Goal: Task Accomplishment & Management: Complete application form

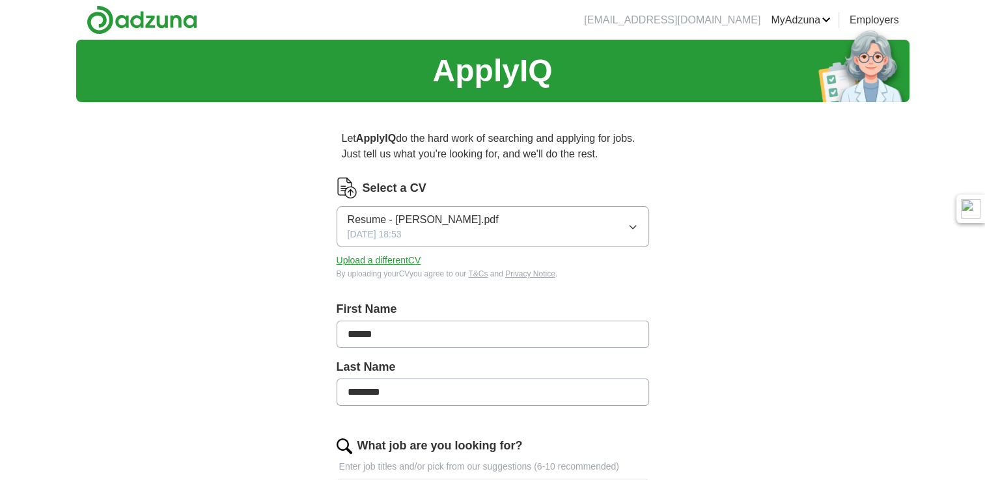
click at [628, 222] on icon "button" at bounding box center [633, 227] width 10 height 10
click at [401, 189] on label "Select a CV" at bounding box center [395, 189] width 64 height 18
click at [385, 260] on button "Upload a different CV" at bounding box center [379, 261] width 85 height 14
click at [521, 218] on button "CV_Viktor_Bidnenko_Manchester.pdf [DATE] 20:59" at bounding box center [493, 226] width 313 height 41
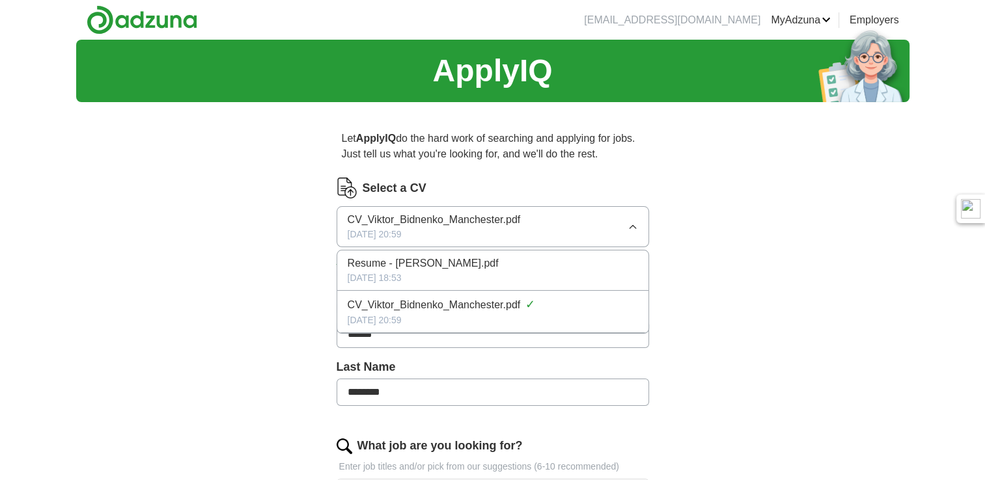
click at [471, 319] on div "[DATE] 20:59" at bounding box center [493, 321] width 290 height 14
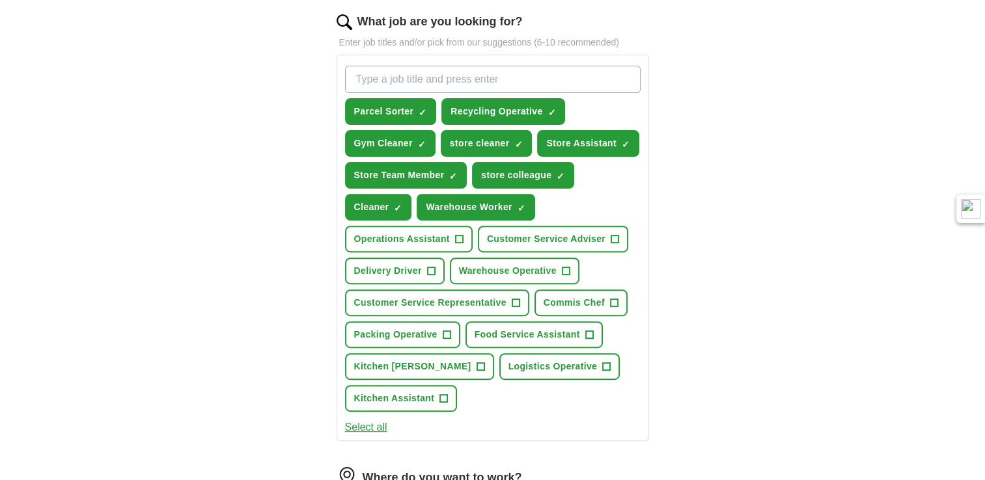
scroll to position [426, 0]
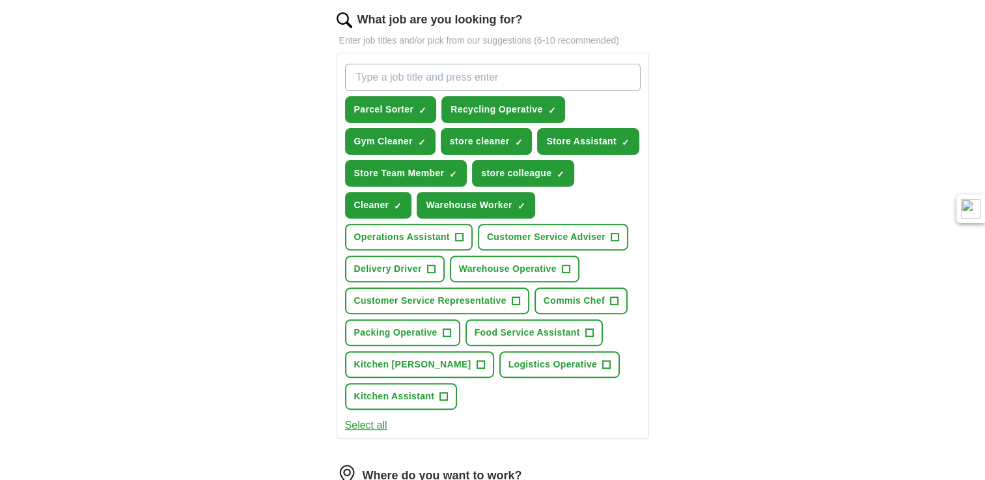
click at [477, 75] on input "What job are you looking for?" at bounding box center [493, 77] width 296 height 27
type input "Refuse loader"
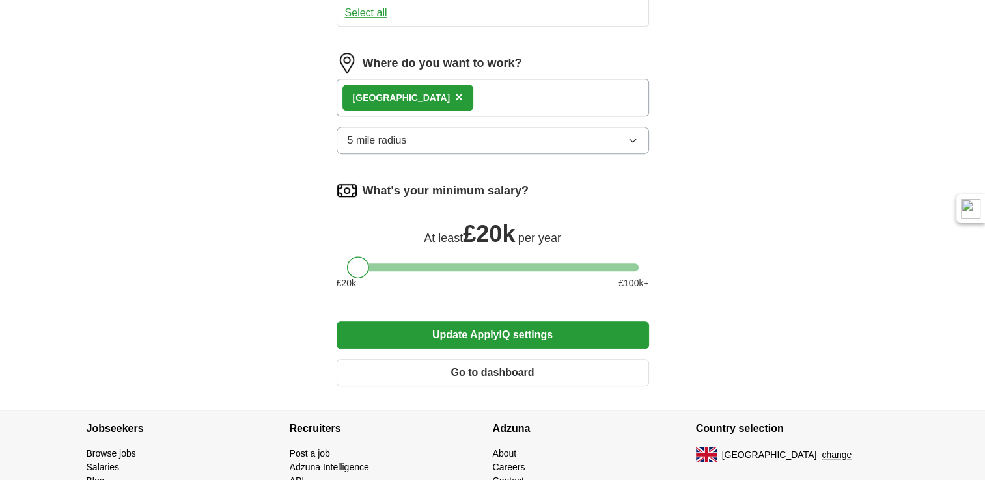
scroll to position [870, 0]
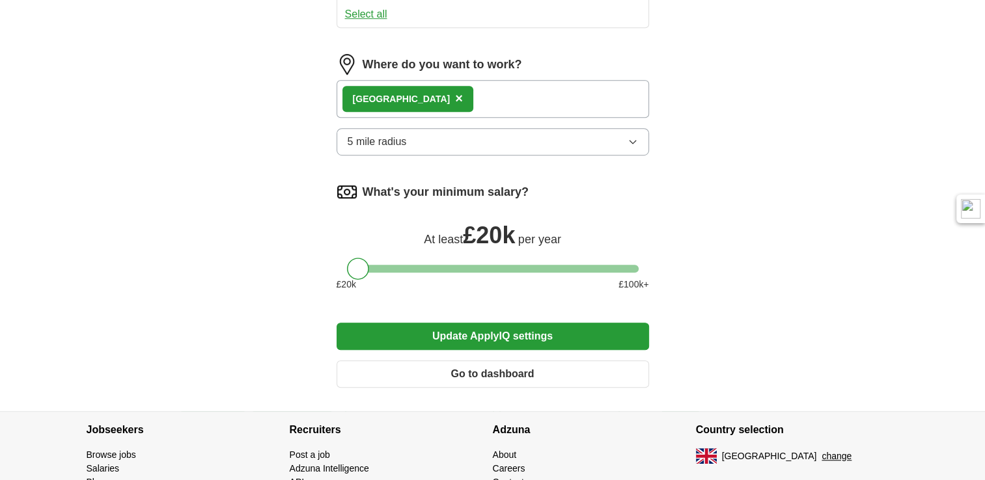
type input "Kitchen"
click at [480, 327] on button "Update ApplyIQ settings" at bounding box center [493, 336] width 313 height 27
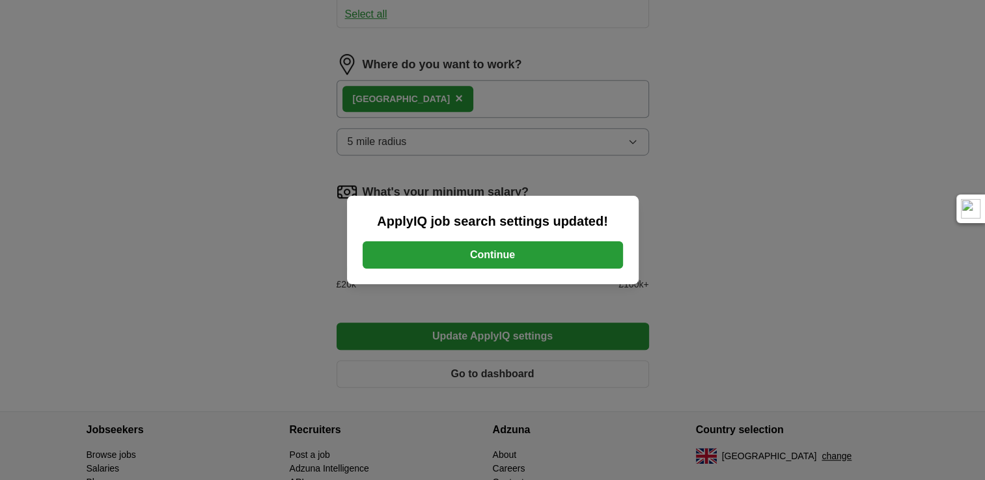
click at [529, 253] on button "Continue" at bounding box center [493, 255] width 260 height 27
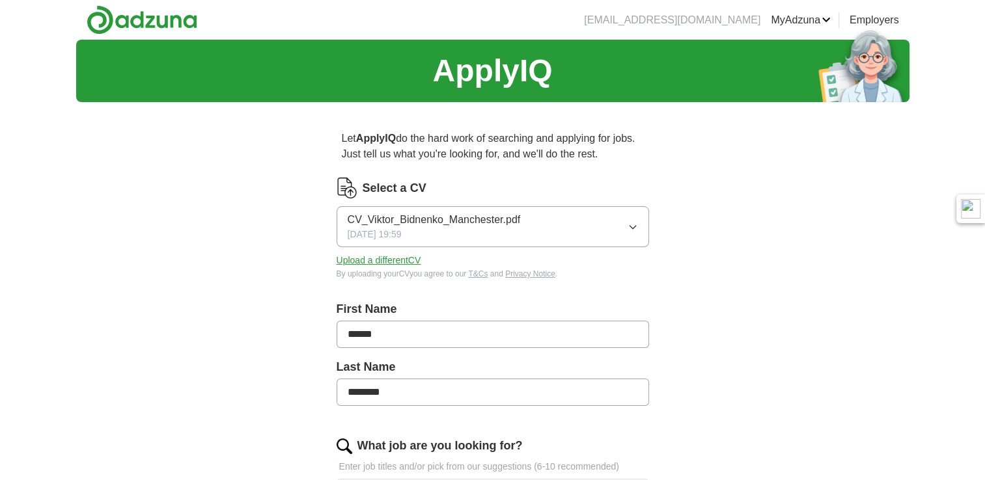
click at [521, 230] on button "CV_Viktor_Bidnenko_Manchester.pdf 29/08/2025, 19:59" at bounding box center [493, 226] width 313 height 41
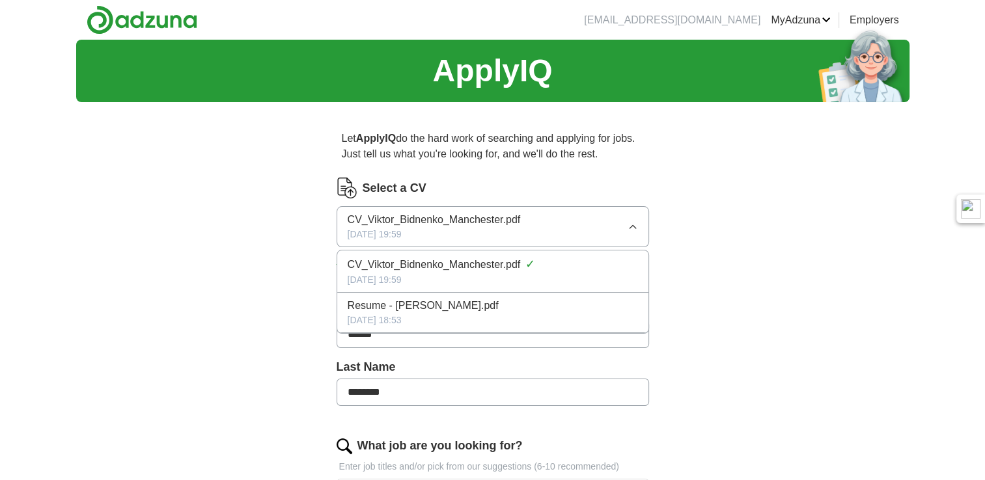
click at [478, 230] on div "CV_Viktor_Bidnenko_Manchester.pdf 29/08/2025, 19:59" at bounding box center [434, 226] width 173 height 29
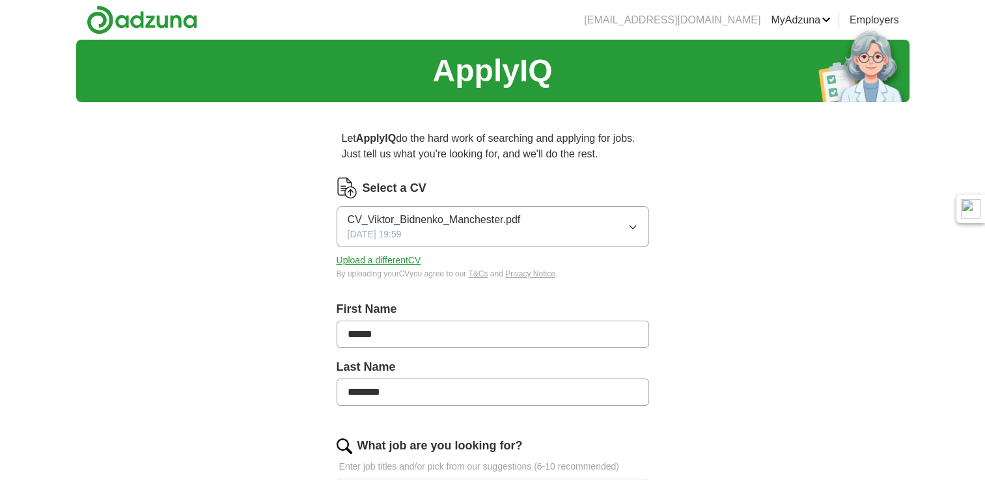
click at [397, 260] on button "Upload a different CV" at bounding box center [379, 261] width 85 height 14
click at [462, 232] on div "CV_Viktor_Bidnenko_Manchester.pdf 29/08/2025, 21:06" at bounding box center [434, 226] width 173 height 29
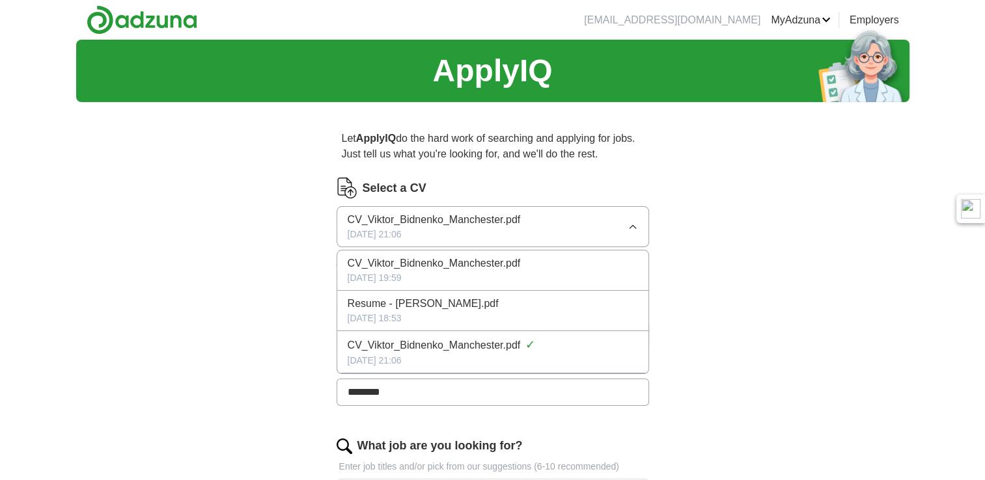
click at [488, 350] on span "CV_Viktor_Bidnenko_Manchester.pdf" at bounding box center [434, 346] width 173 height 16
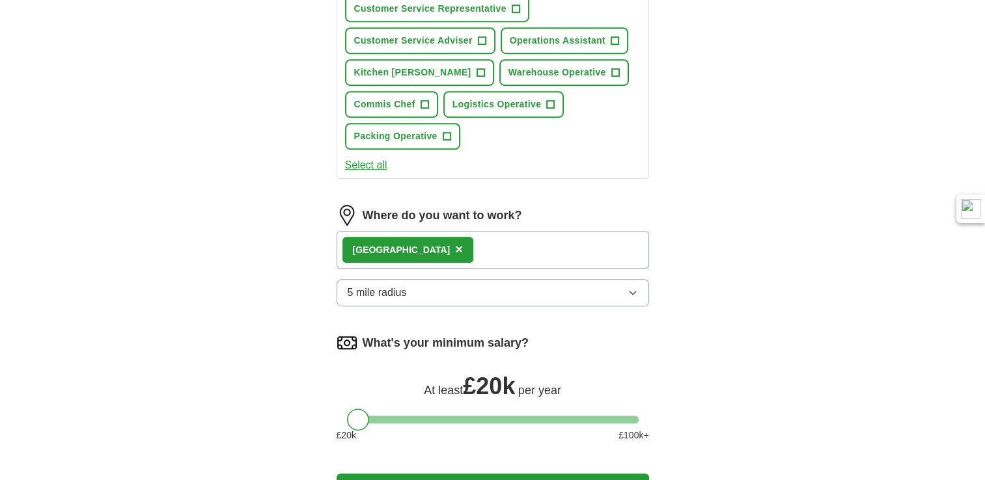
scroll to position [938, 0]
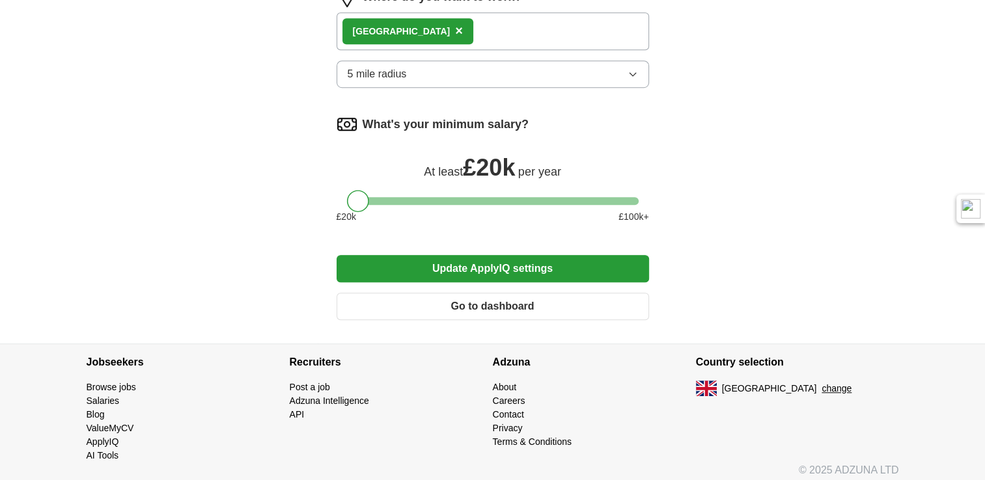
click at [542, 255] on button "Update ApplyIQ settings" at bounding box center [493, 268] width 313 height 27
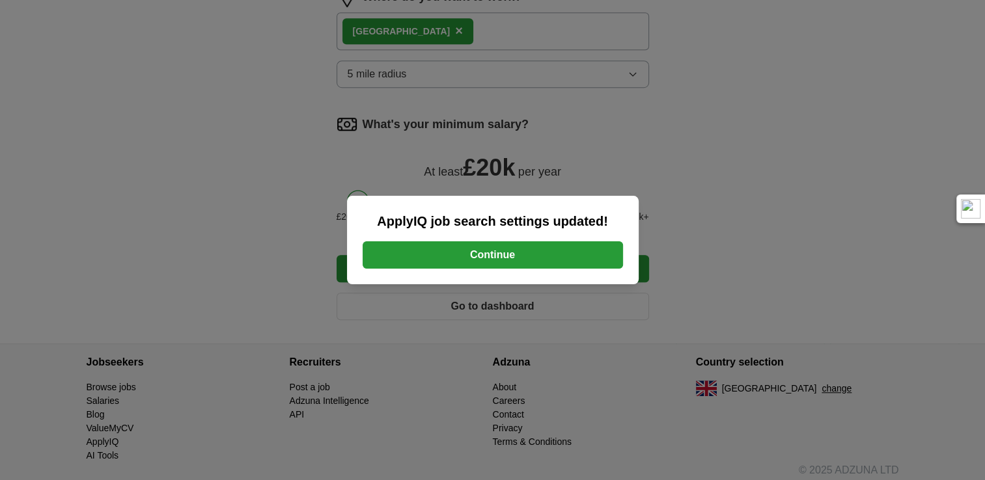
click at [534, 251] on button "Continue" at bounding box center [493, 255] width 260 height 27
